Goal: Check status

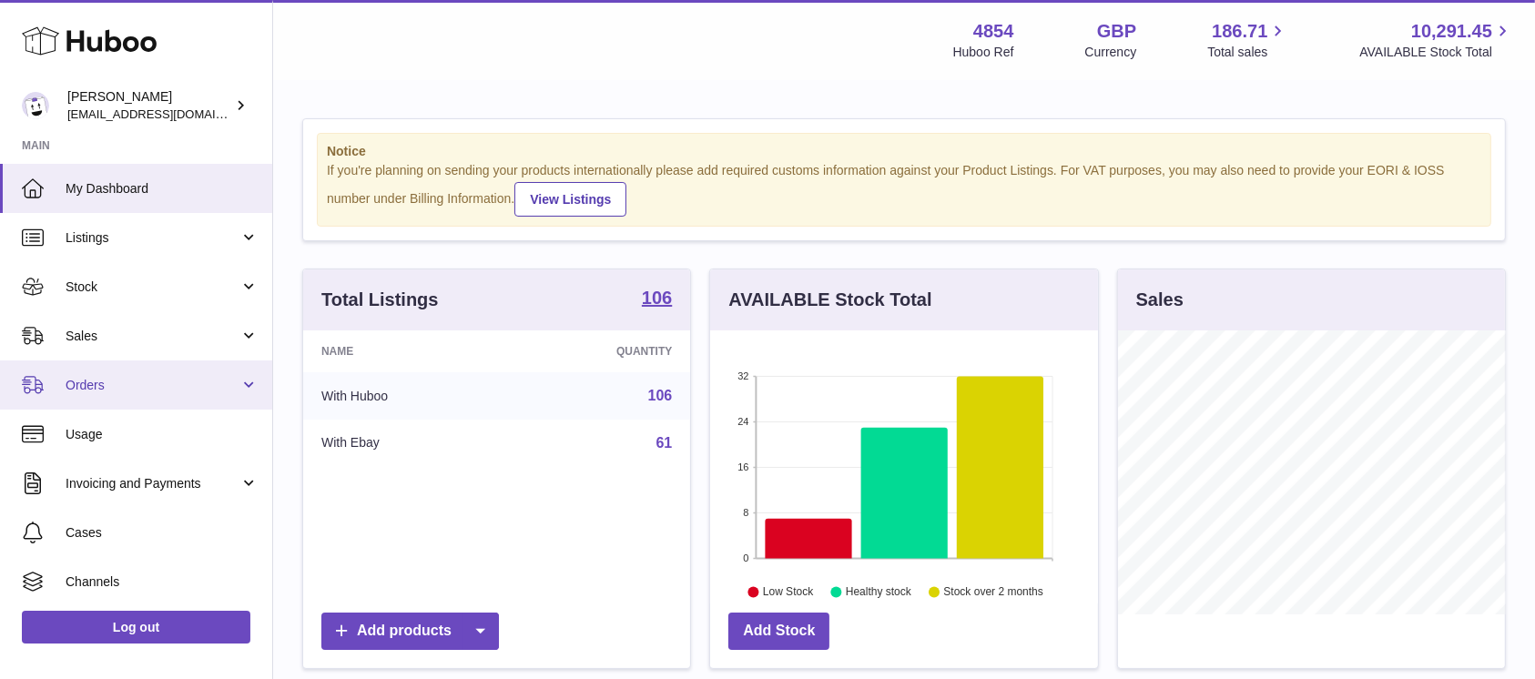
scroll to position [284, 387]
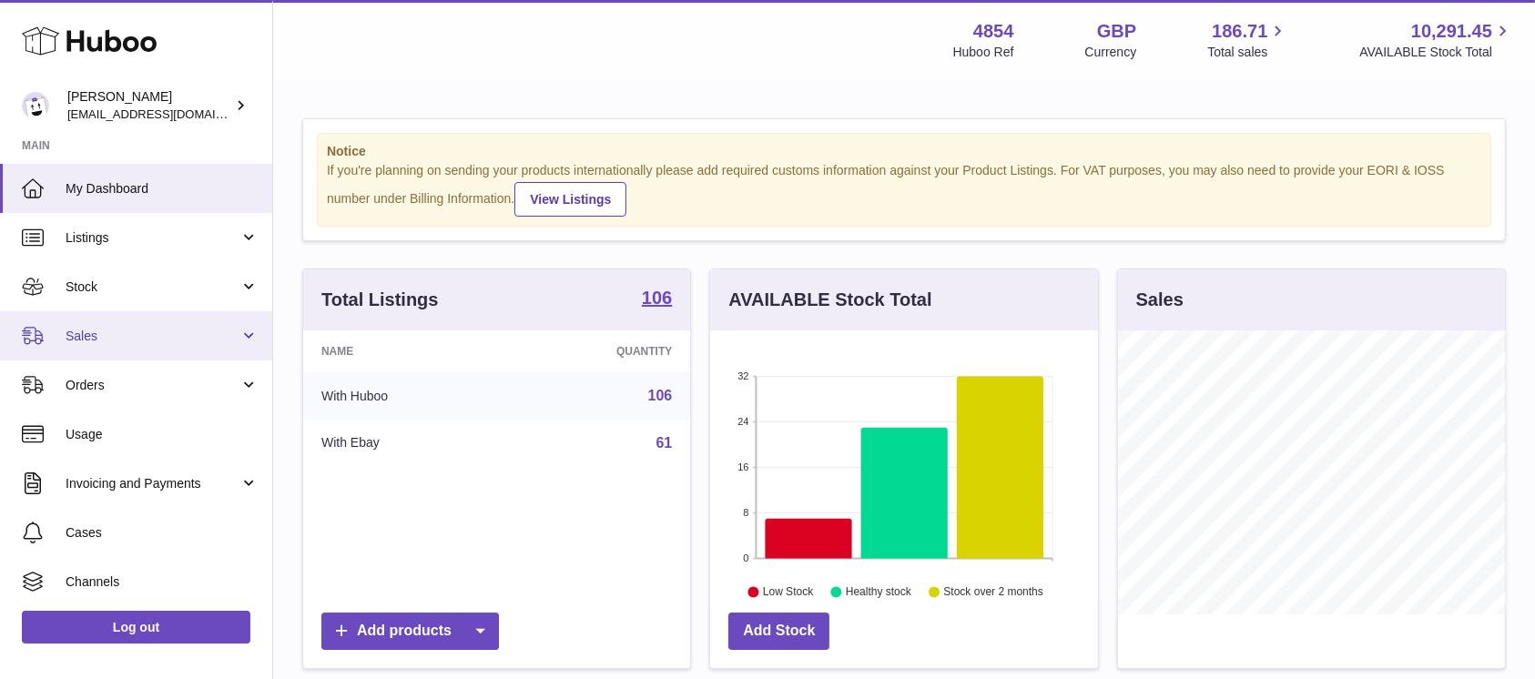
click at [160, 349] on link "Sales" at bounding box center [136, 335] width 272 height 49
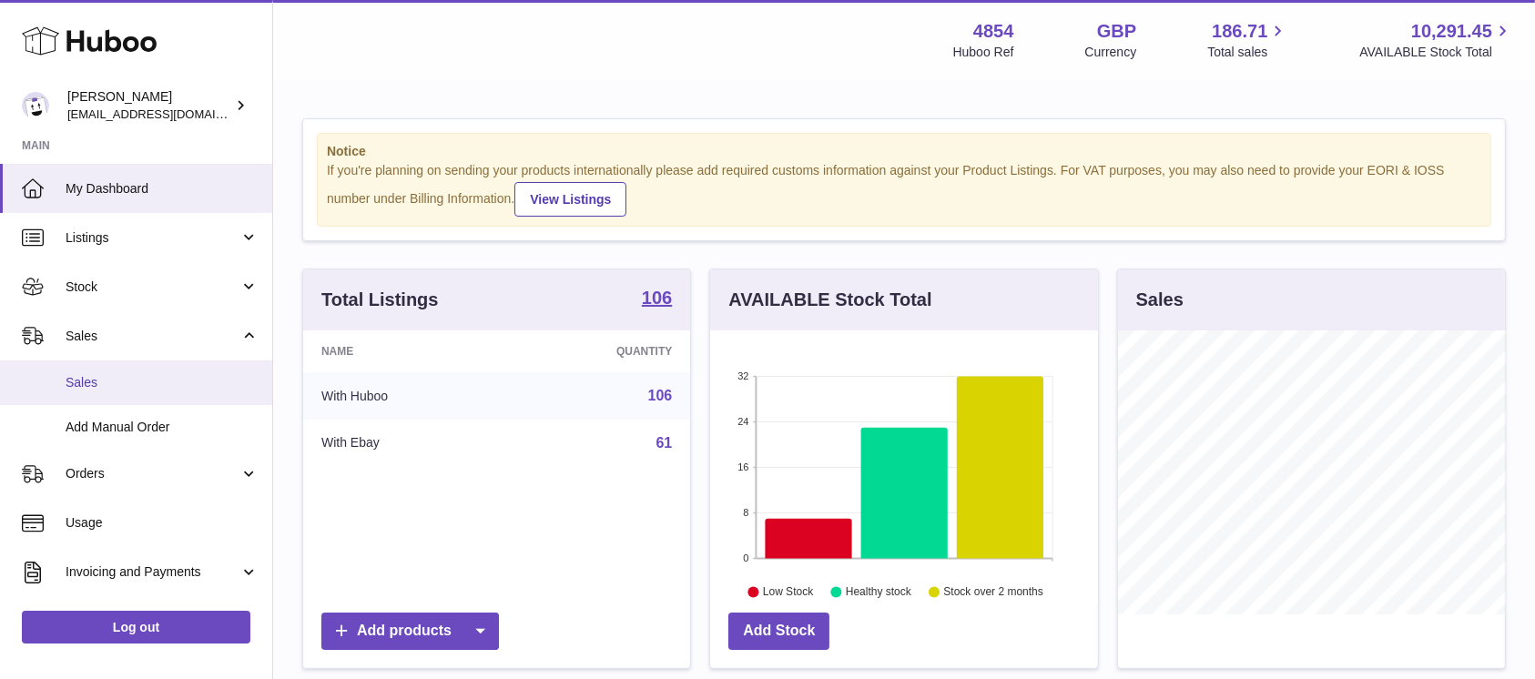
click at [134, 379] on span "Sales" at bounding box center [162, 382] width 193 height 17
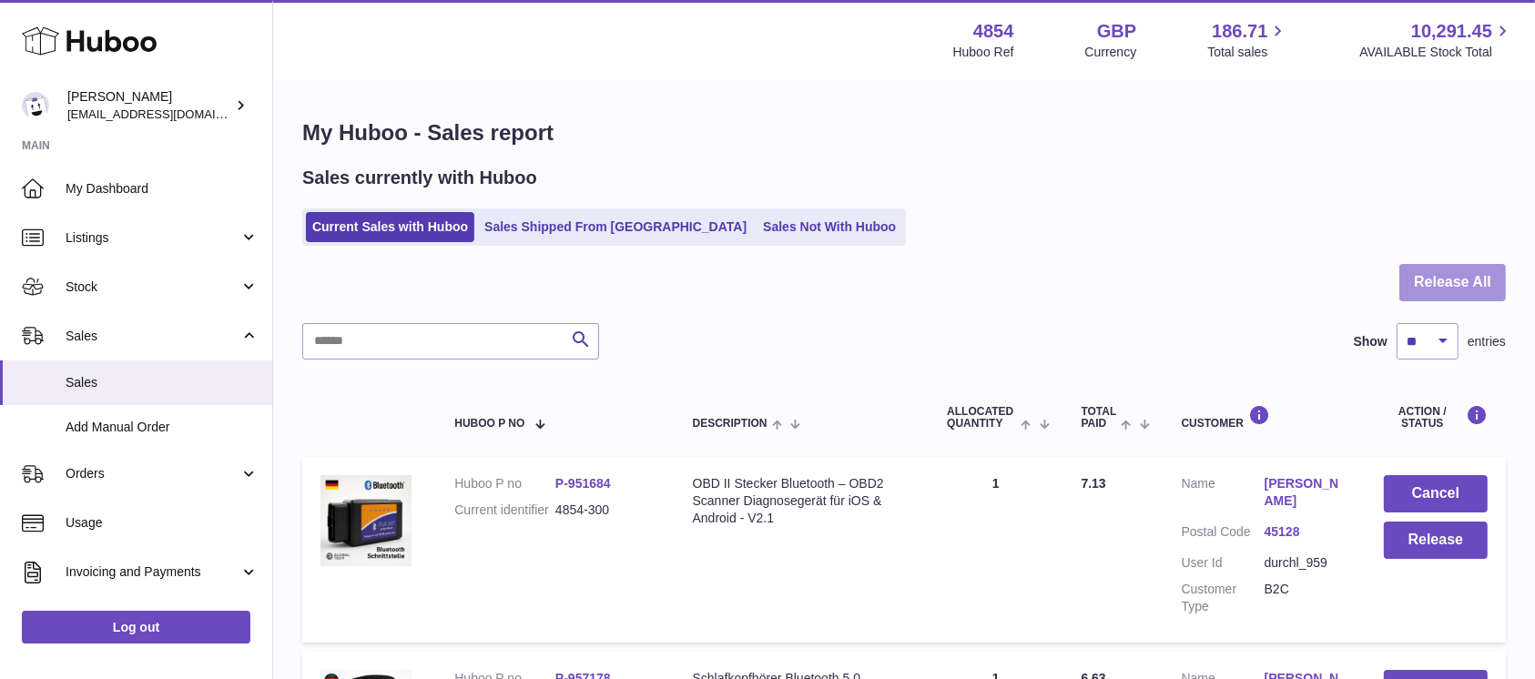
click at [1432, 276] on button "Release All" at bounding box center [1452, 282] width 107 height 37
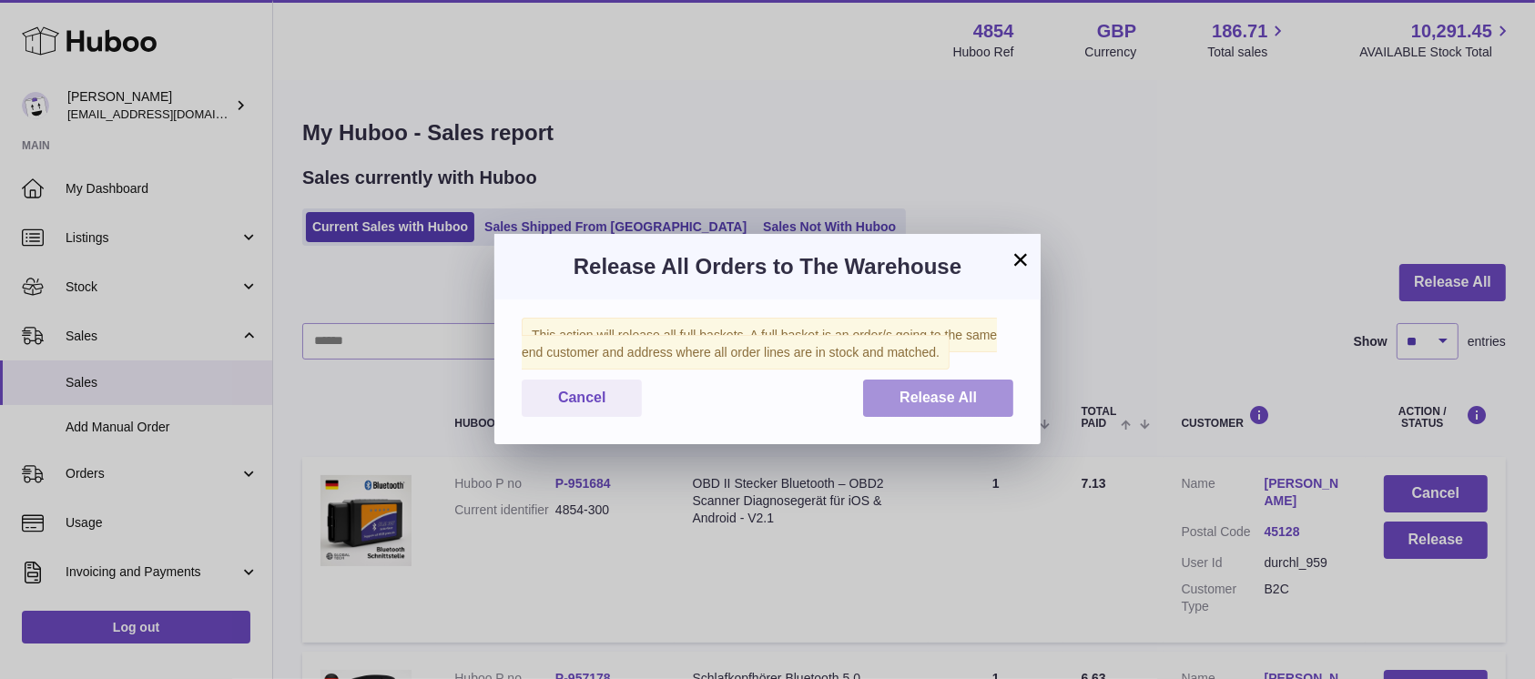
click at [958, 412] on button "Release All" at bounding box center [938, 398] width 150 height 37
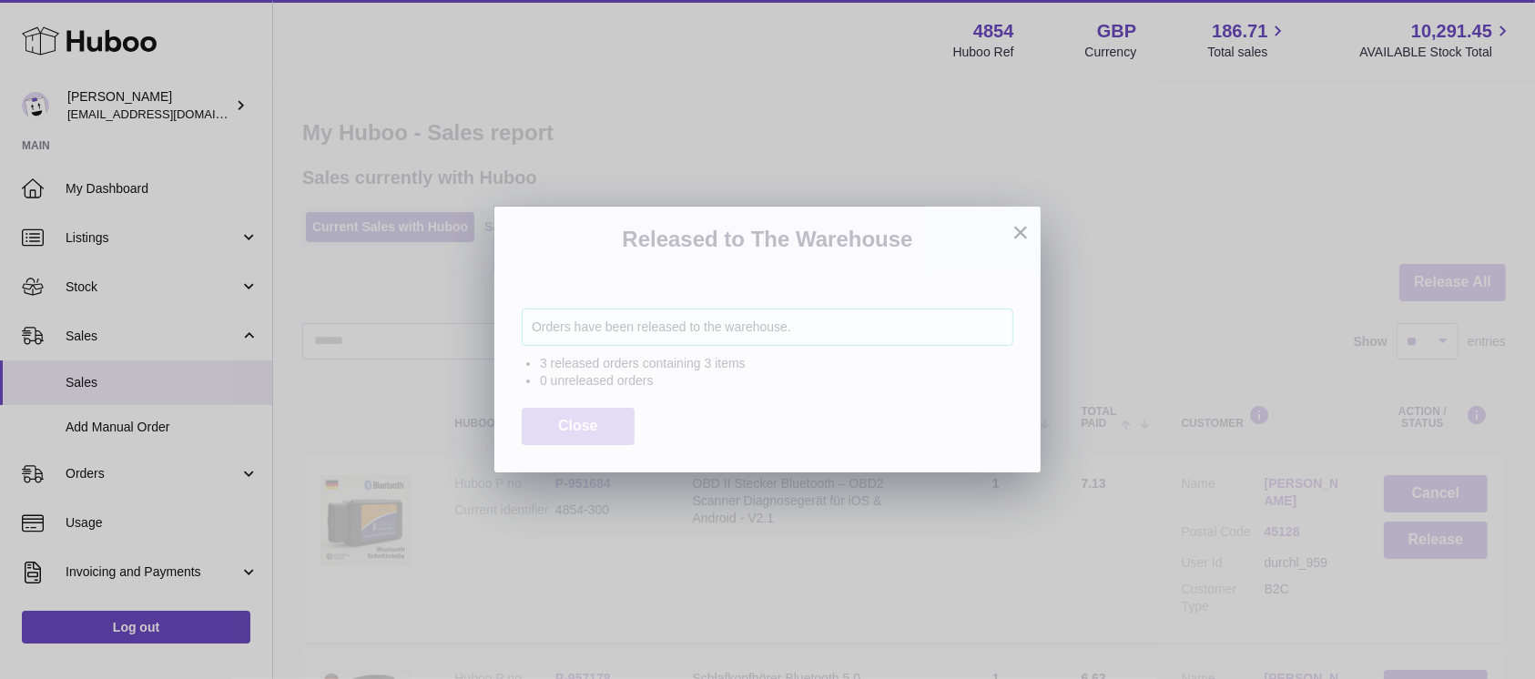
click at [583, 426] on span "Close" at bounding box center [578, 425] width 40 height 15
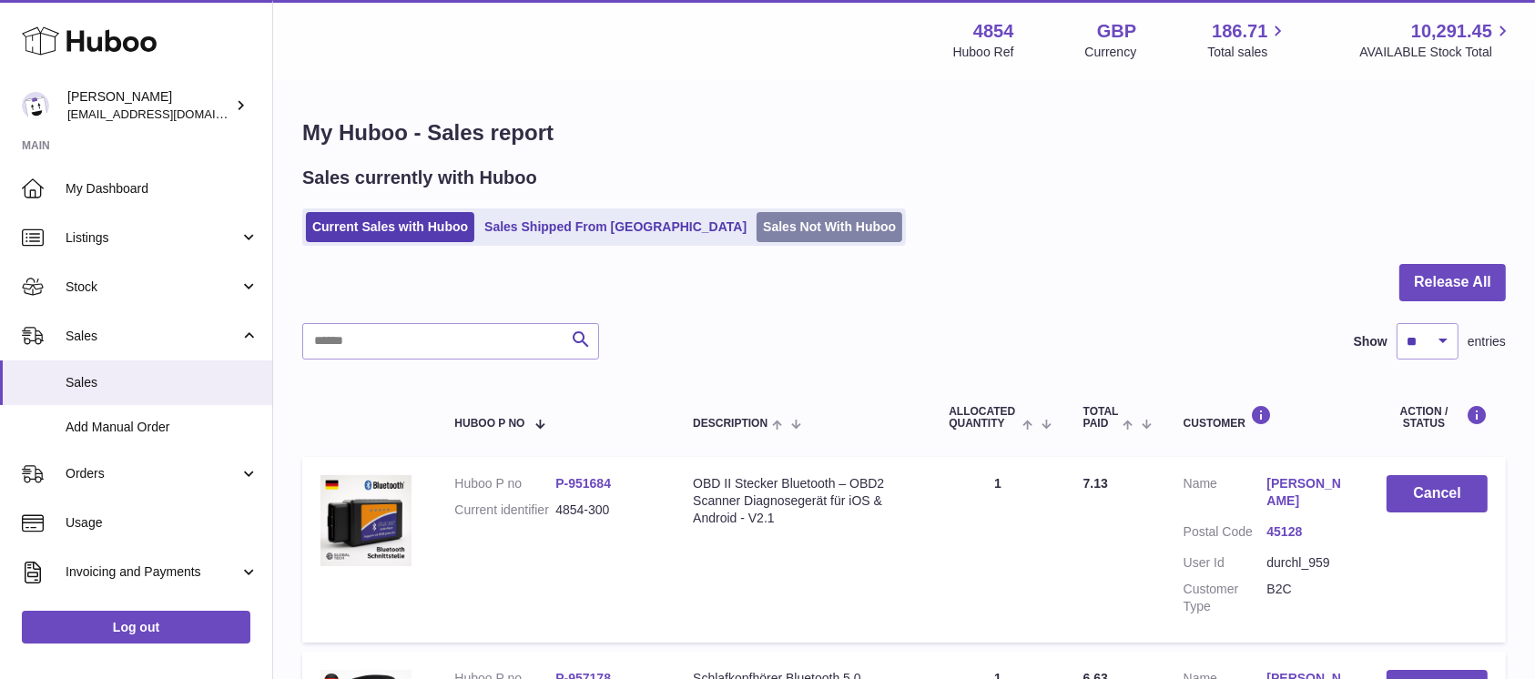
click at [780, 219] on link "Sales Not With Huboo" at bounding box center [830, 227] width 146 height 30
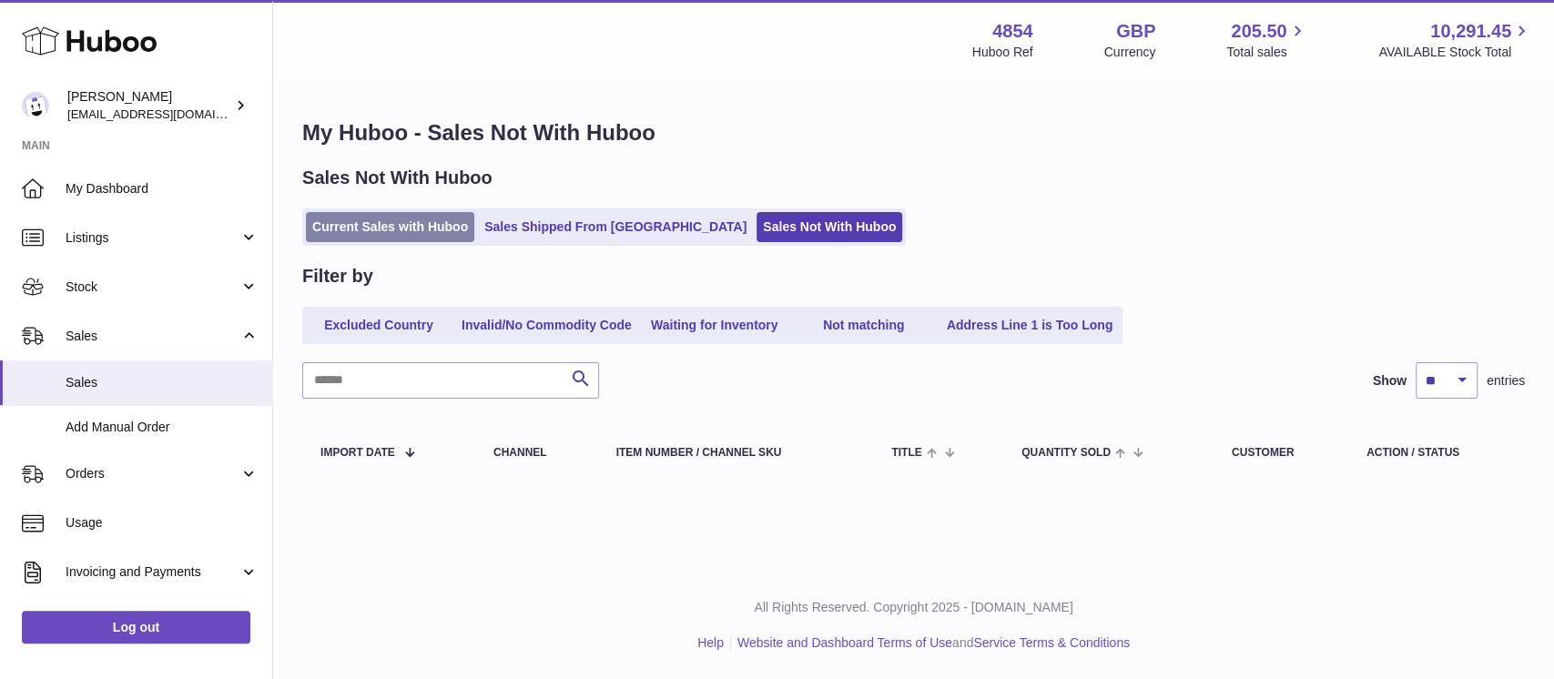
click at [473, 234] on link "Current Sales with Huboo" at bounding box center [390, 227] width 168 height 30
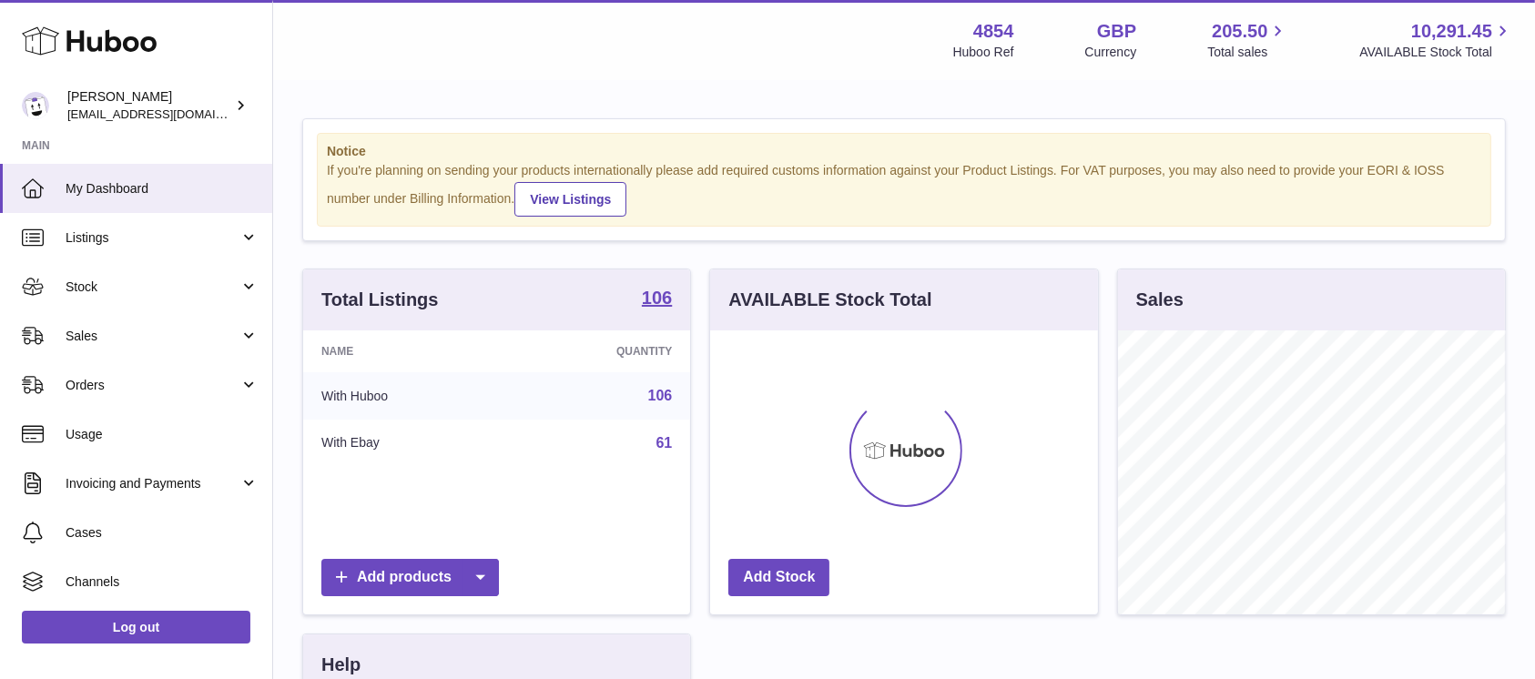
scroll to position [284, 387]
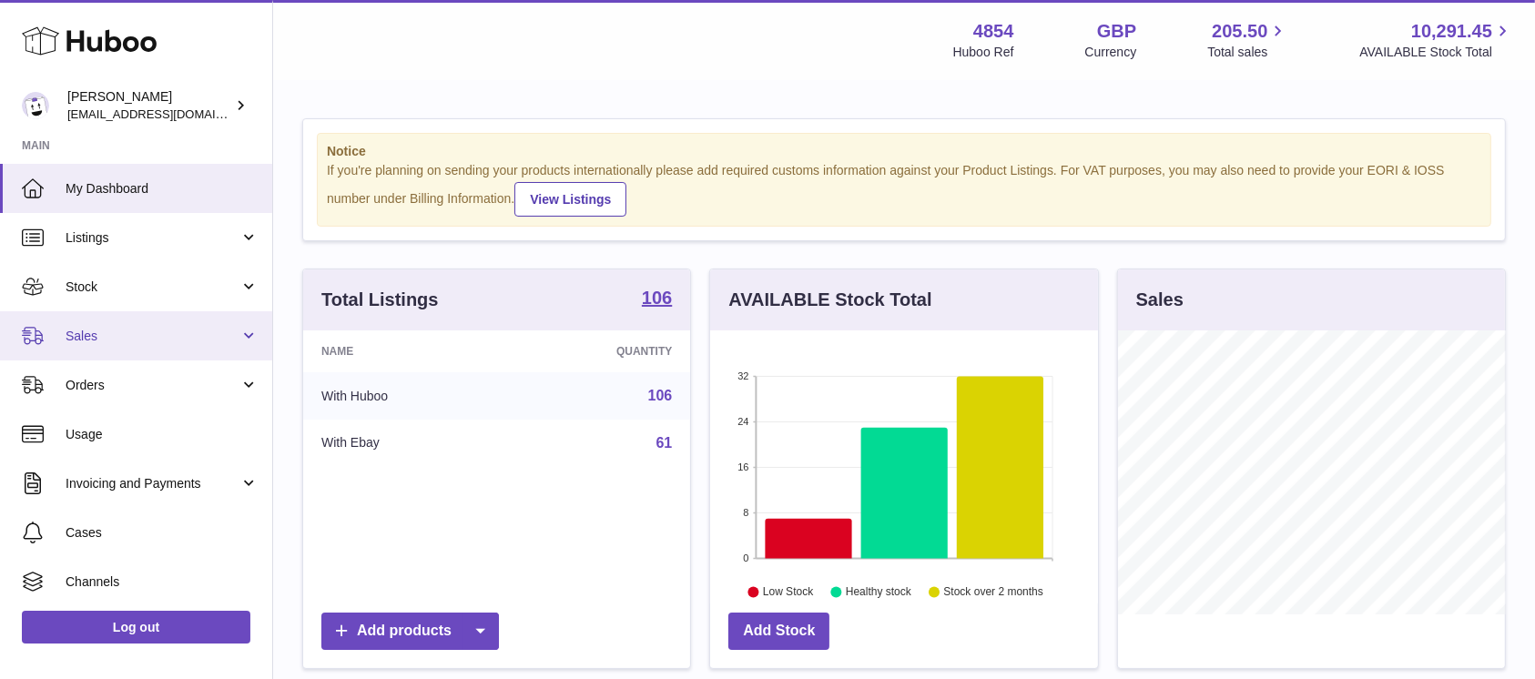
click at [142, 341] on span "Sales" at bounding box center [153, 336] width 174 height 17
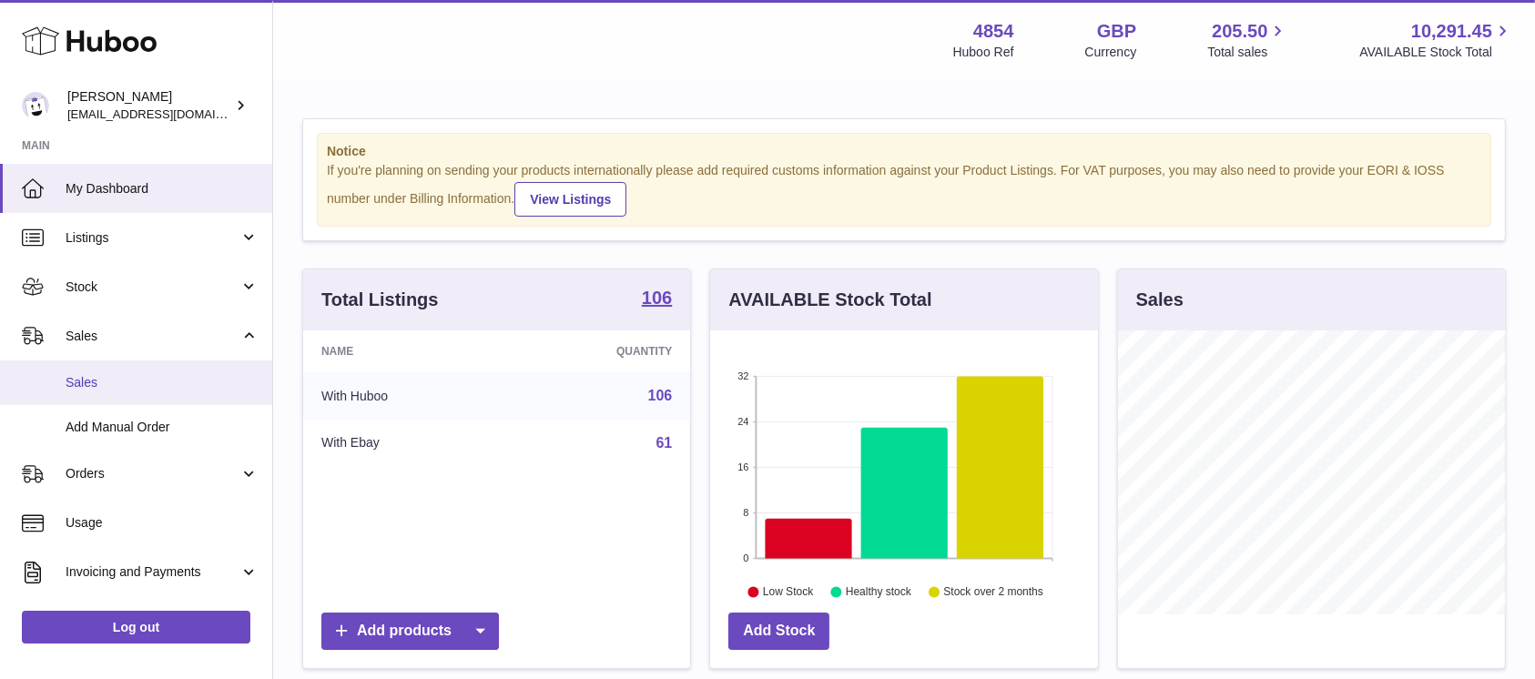
click at [132, 383] on span "Sales" at bounding box center [162, 382] width 193 height 17
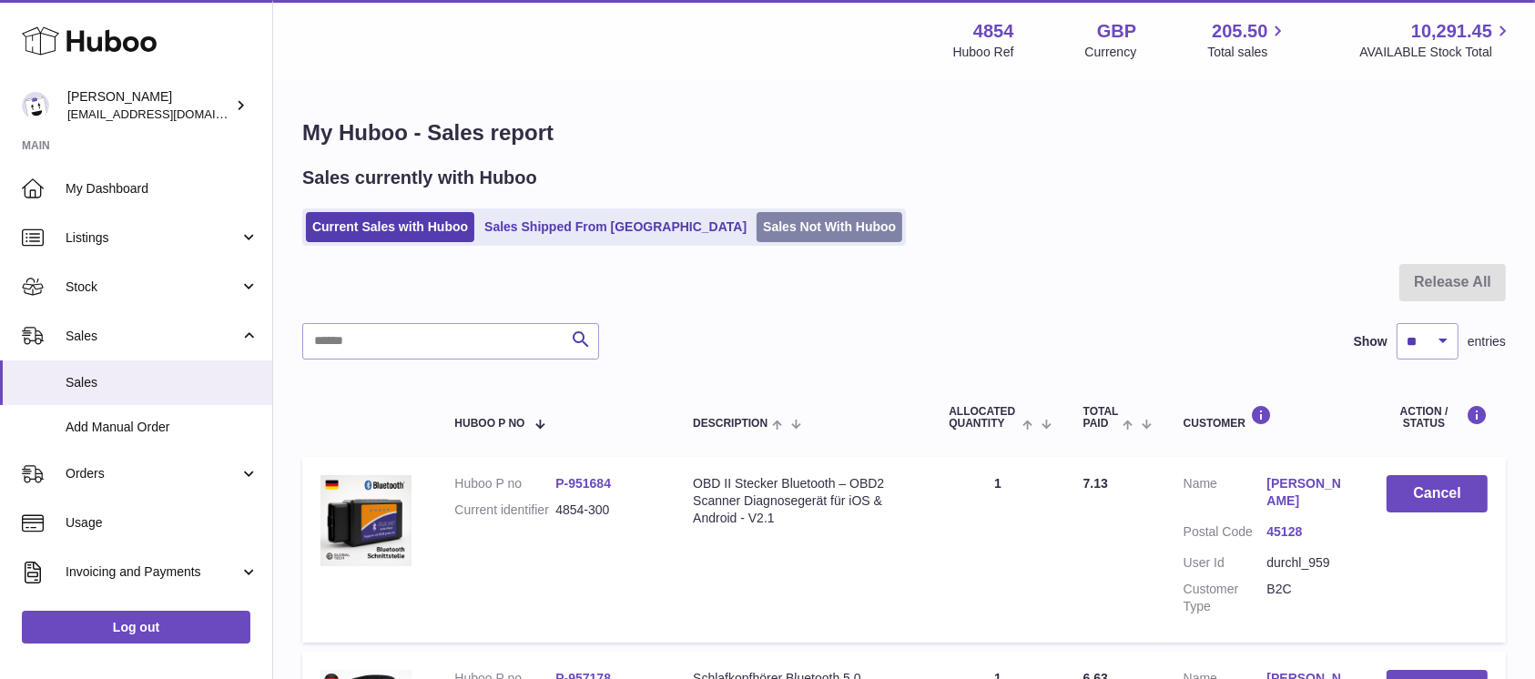
click at [780, 234] on link "Sales Not With Huboo" at bounding box center [830, 227] width 146 height 30
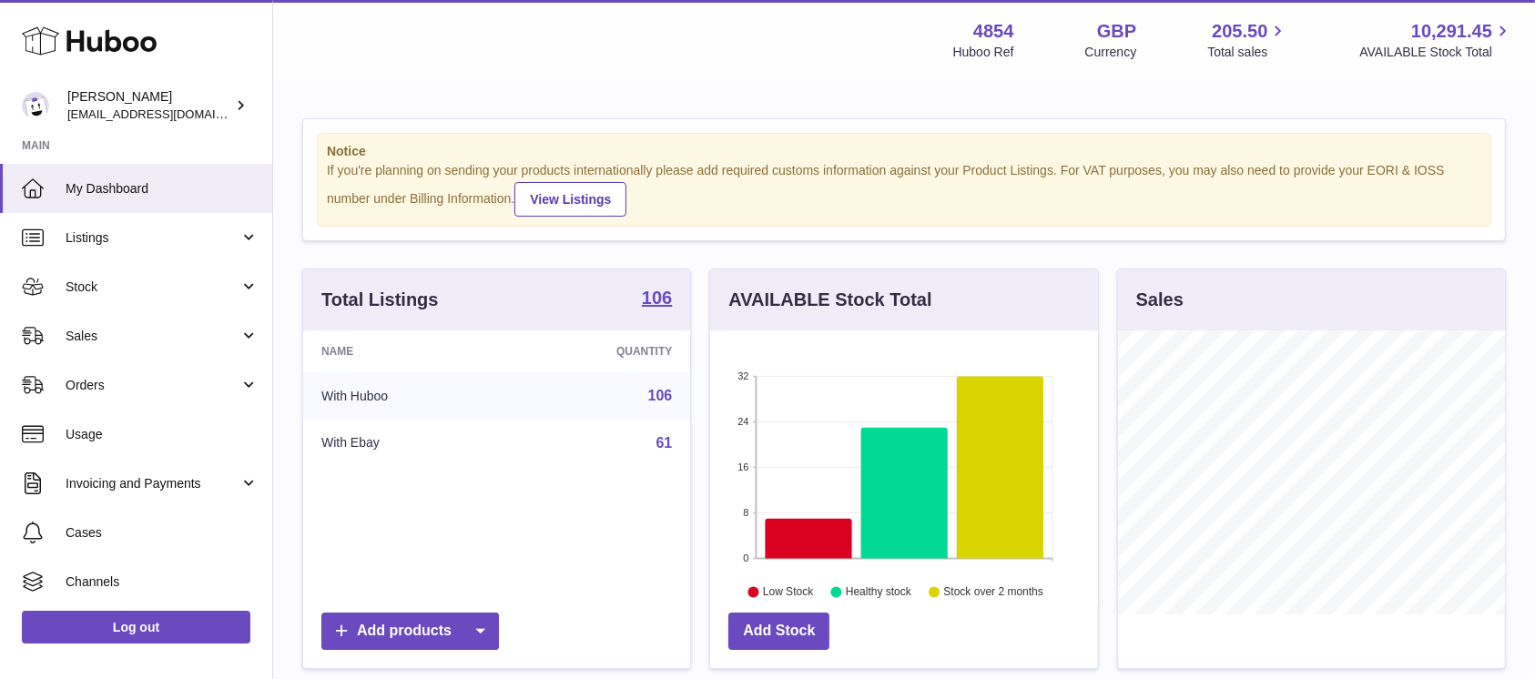
scroll to position [284, 387]
click at [198, 346] on link "Sales" at bounding box center [136, 335] width 272 height 49
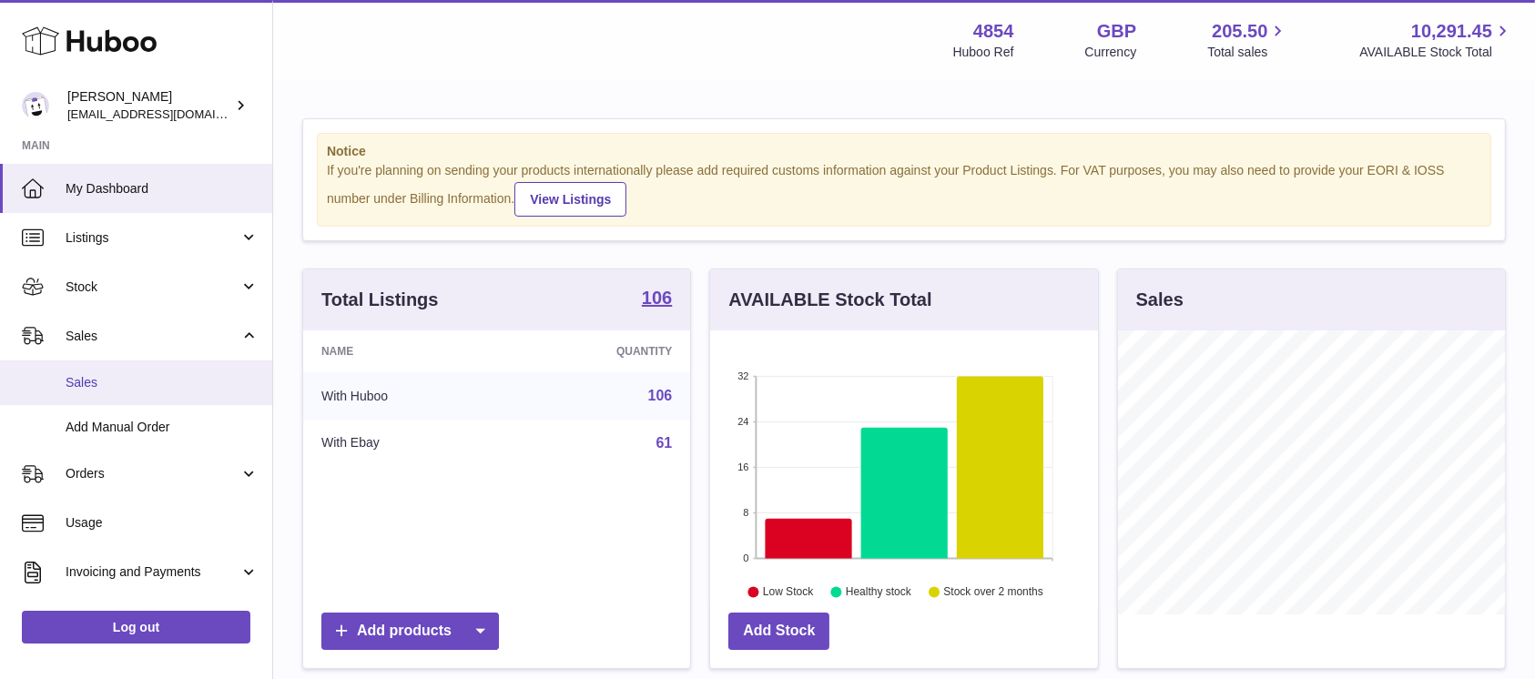
click at [164, 382] on span "Sales" at bounding box center [162, 382] width 193 height 17
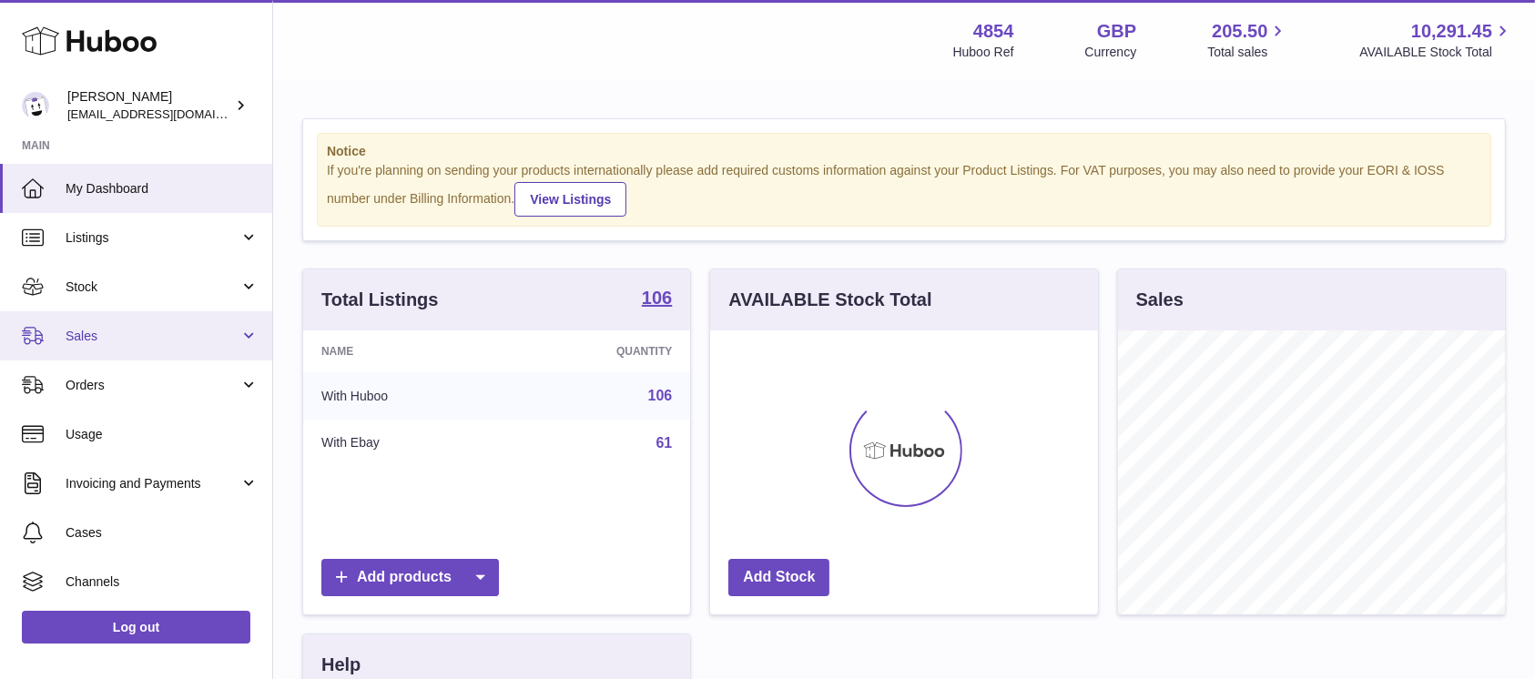
click at [212, 342] on span "Sales" at bounding box center [153, 336] width 174 height 17
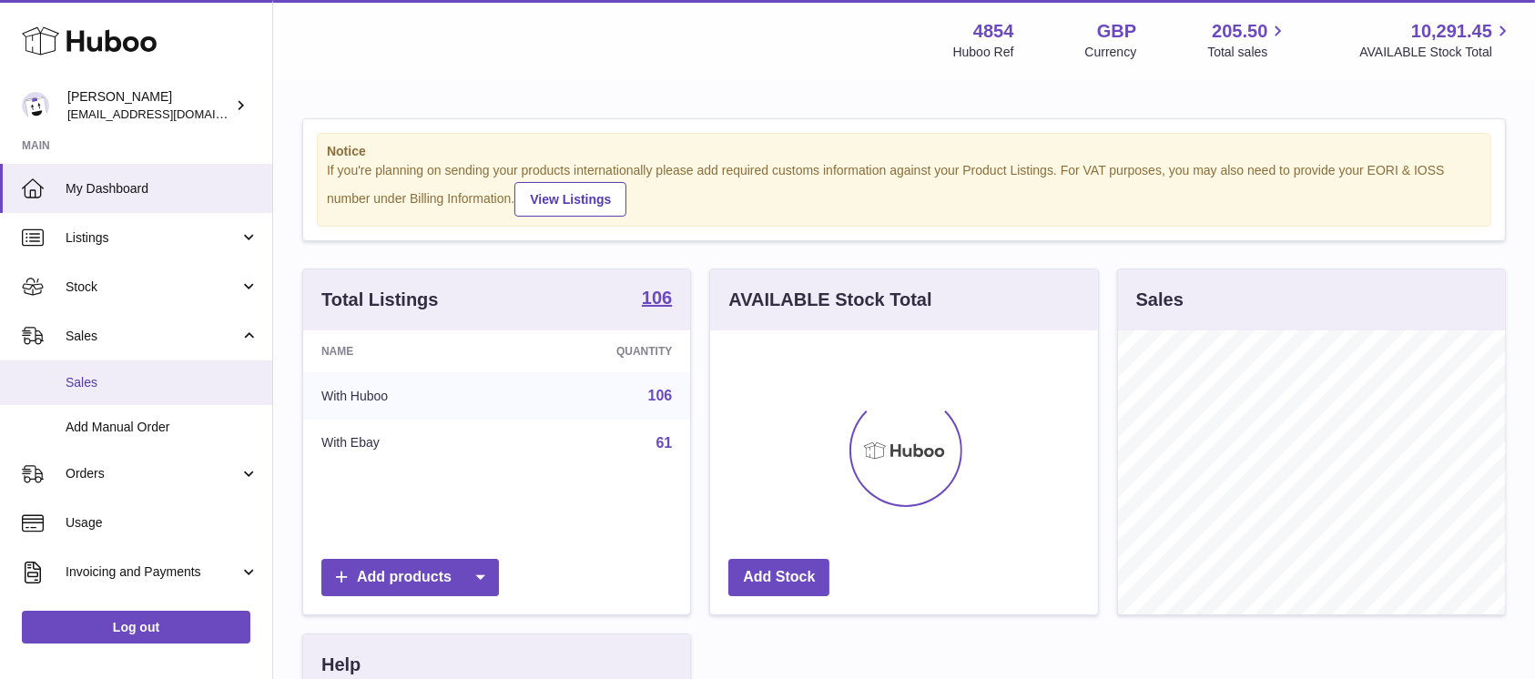
click at [166, 389] on span "Sales" at bounding box center [162, 382] width 193 height 17
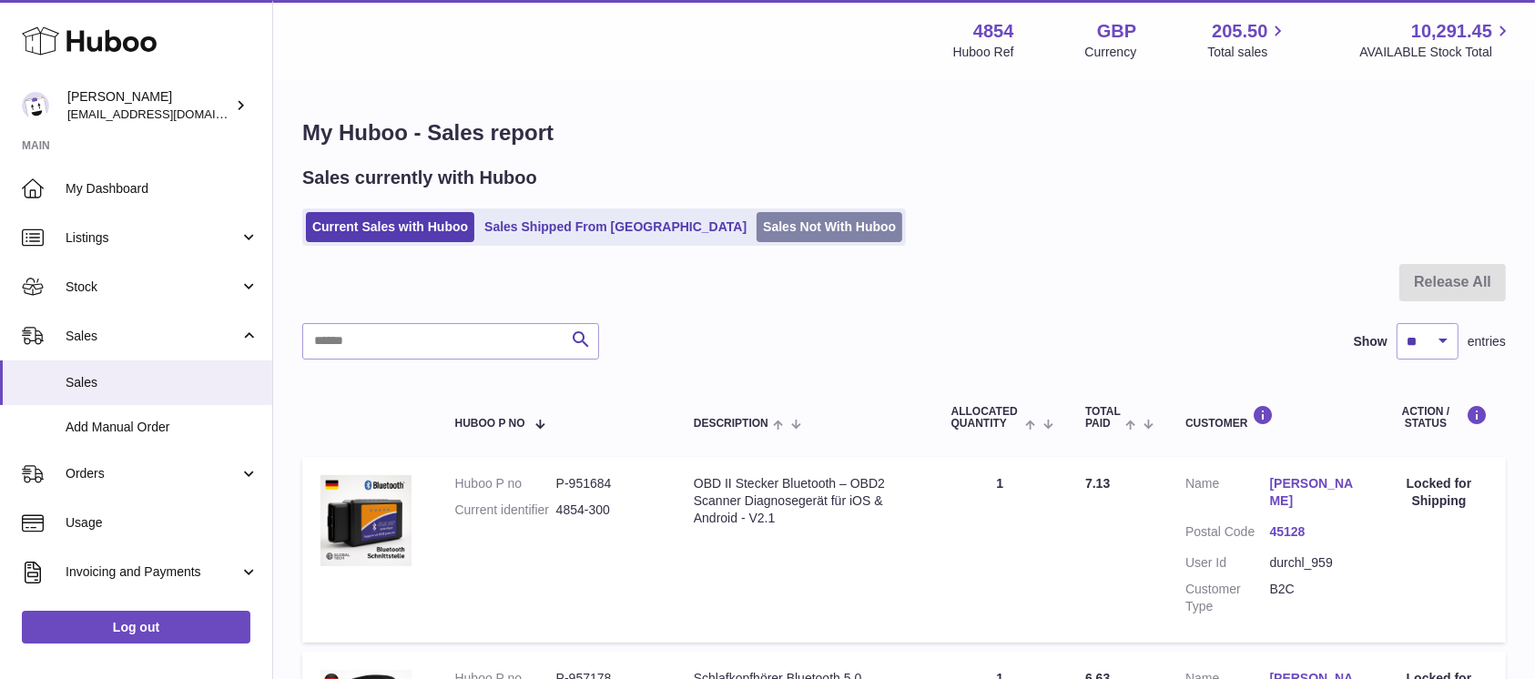
click at [764, 223] on link "Sales Not With Huboo" at bounding box center [830, 227] width 146 height 30
